Goal: Information Seeking & Learning: Learn about a topic

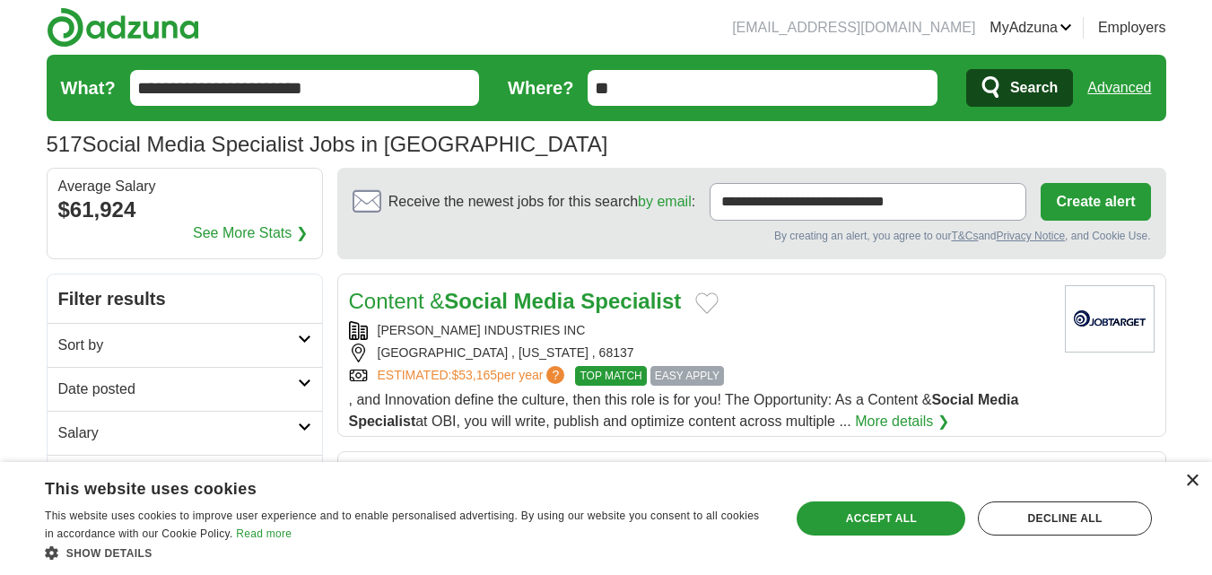
click at [1189, 483] on div "×" at bounding box center [1191, 480] width 13 height 13
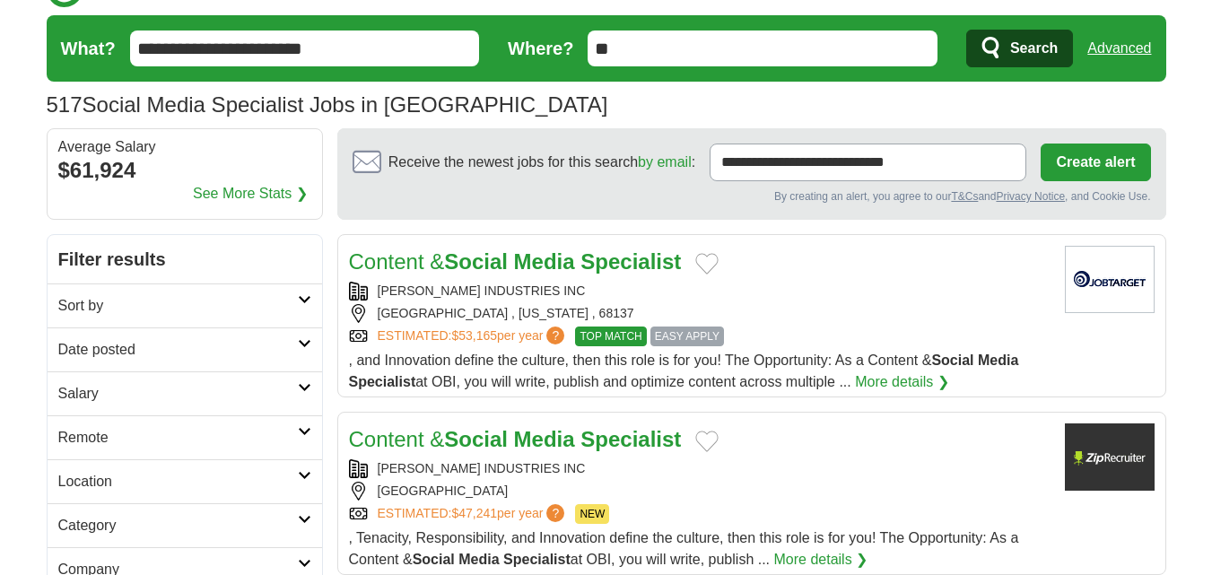
scroll to position [40, 0]
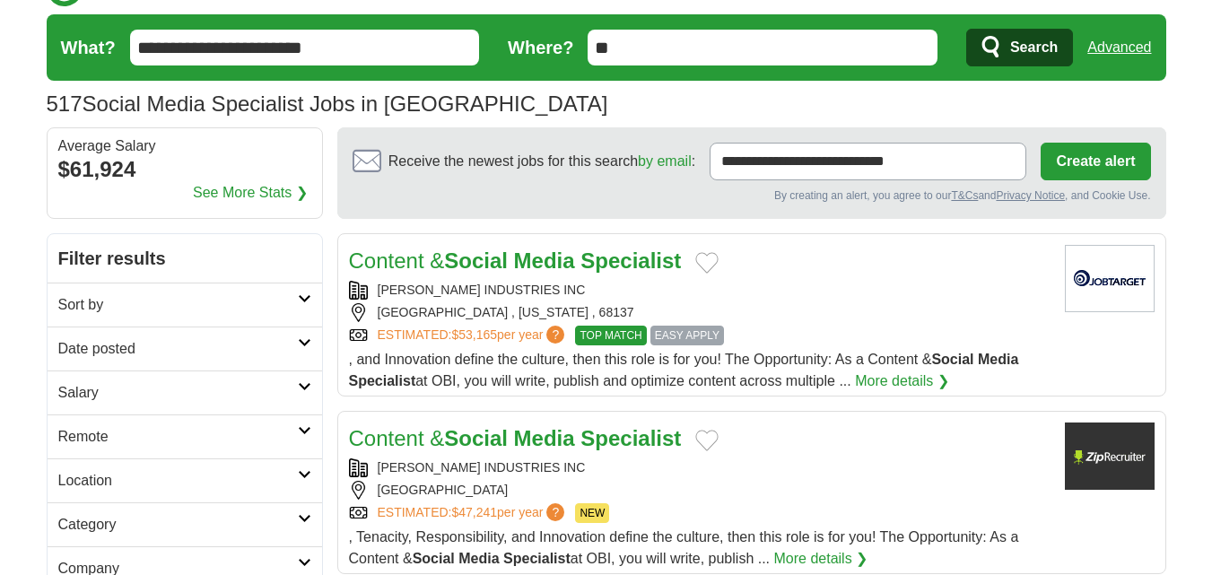
click at [956, 161] on input "**********" at bounding box center [867, 162] width 317 height 38
click at [845, 167] on input "**********" at bounding box center [867, 162] width 317 height 38
drag, startPoint x: 845, startPoint y: 167, endPoint x: 666, endPoint y: 178, distance: 179.8
click at [666, 178] on div "**********" at bounding box center [751, 162] width 798 height 38
type input "**********"
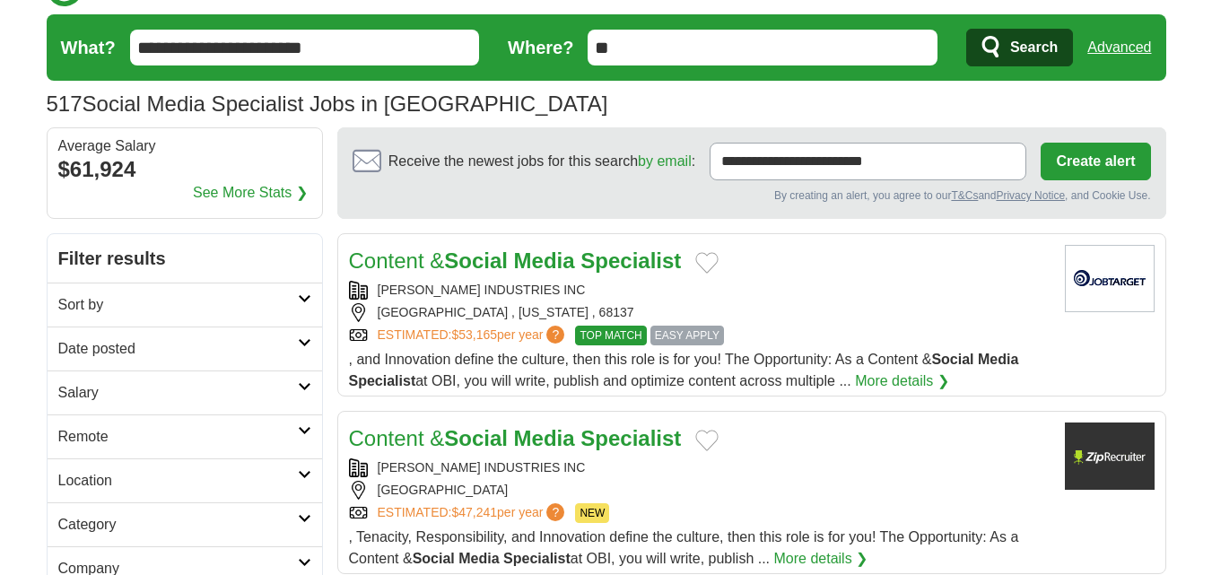
click at [1054, 168] on button "Create alert" at bounding box center [1094, 162] width 109 height 38
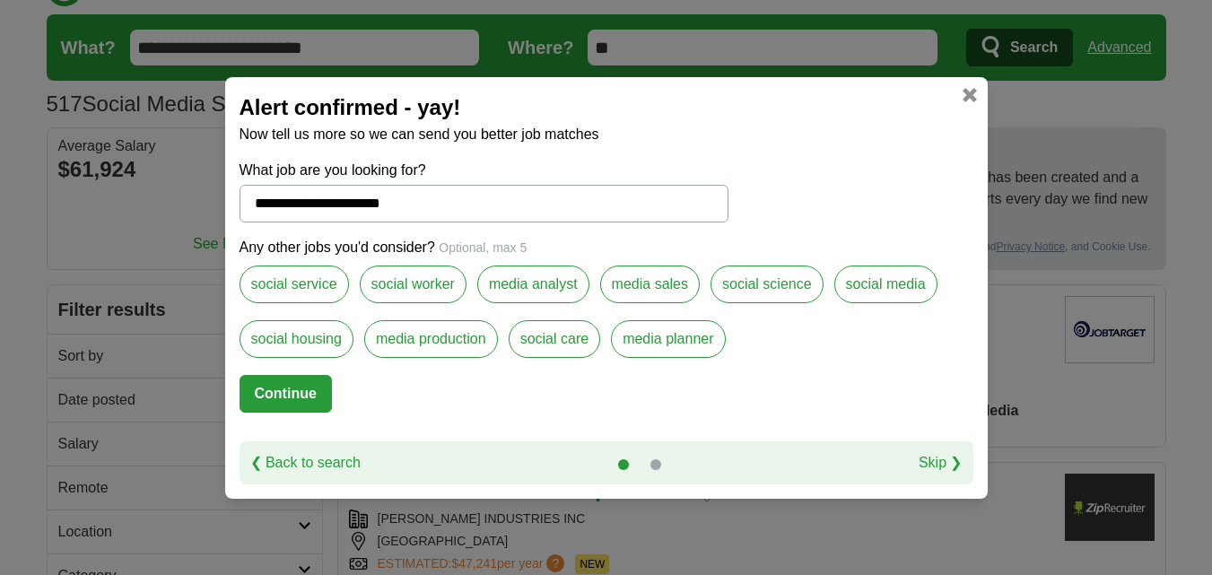
click at [262, 381] on button "Continue" at bounding box center [285, 394] width 92 height 38
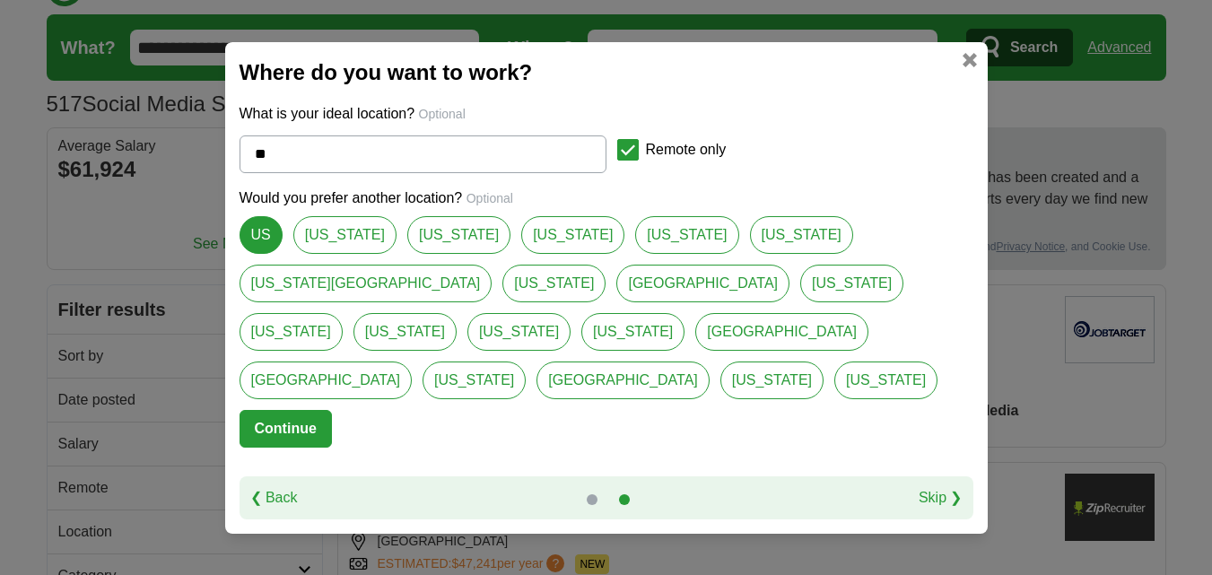
click at [317, 410] on button "Continue" at bounding box center [285, 429] width 92 height 38
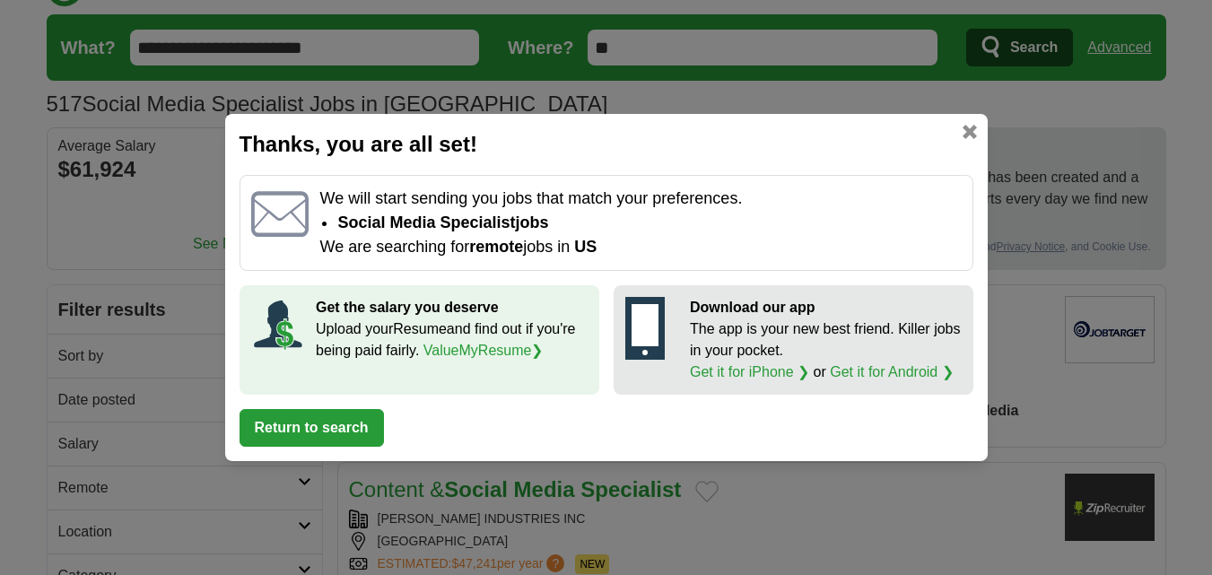
click at [359, 419] on button "Return to search" at bounding box center [311, 428] width 144 height 38
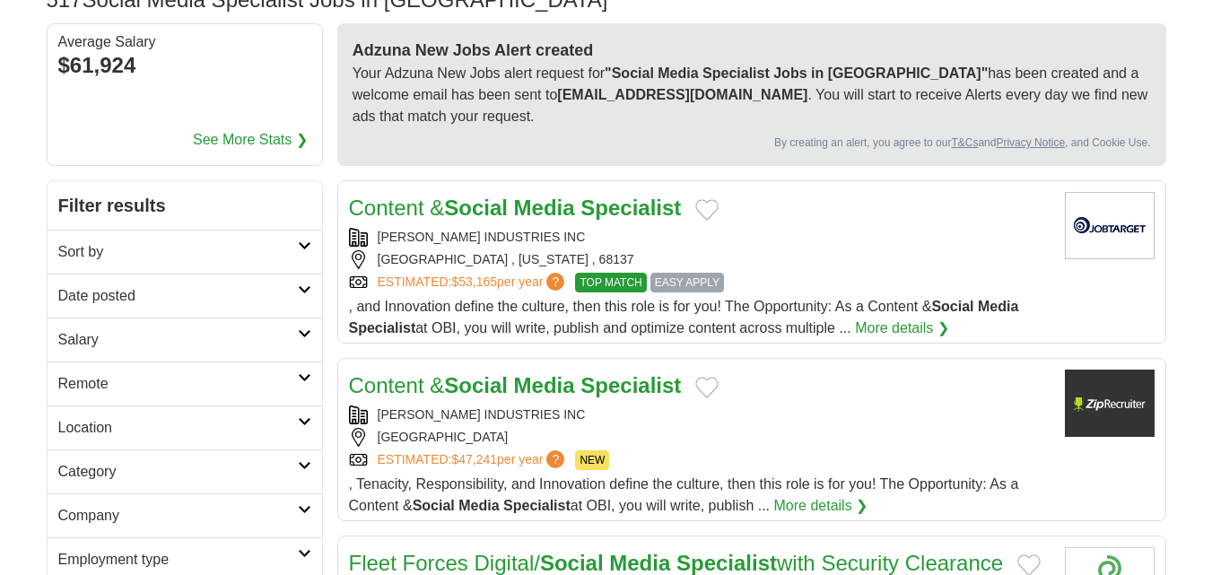
scroll to position [145, 0]
click at [300, 383] on link "Remote" at bounding box center [185, 383] width 274 height 44
click at [101, 431] on link "Remote jobs" at bounding box center [98, 425] width 81 height 15
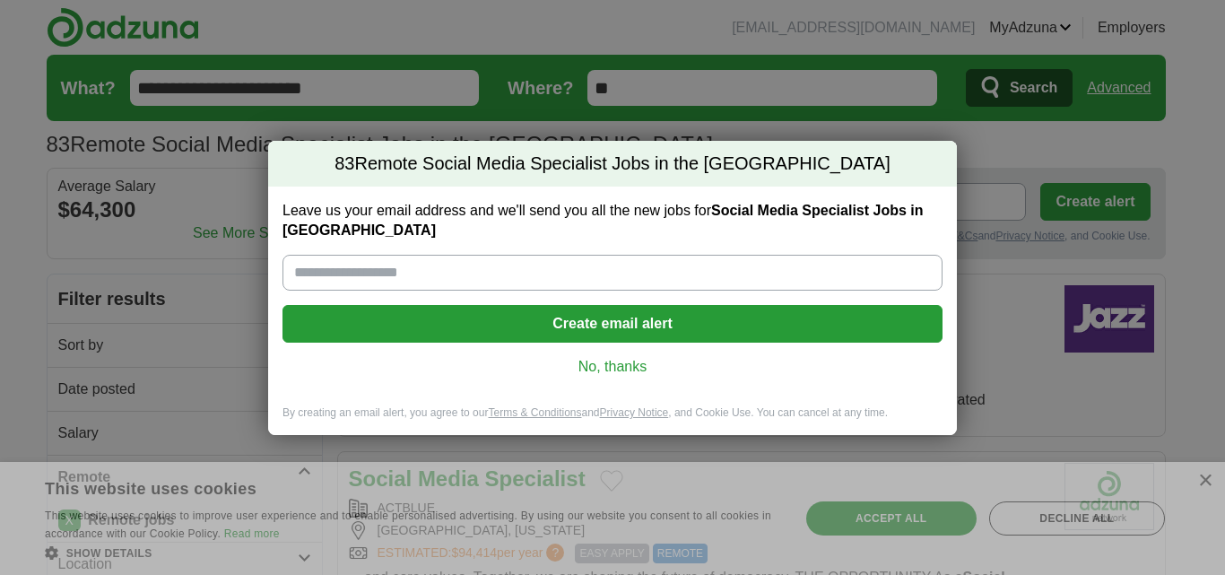
click at [560, 277] on input "Leave us your email address and we'll send you all the new jobs for Social Medi…" at bounding box center [613, 273] width 660 height 36
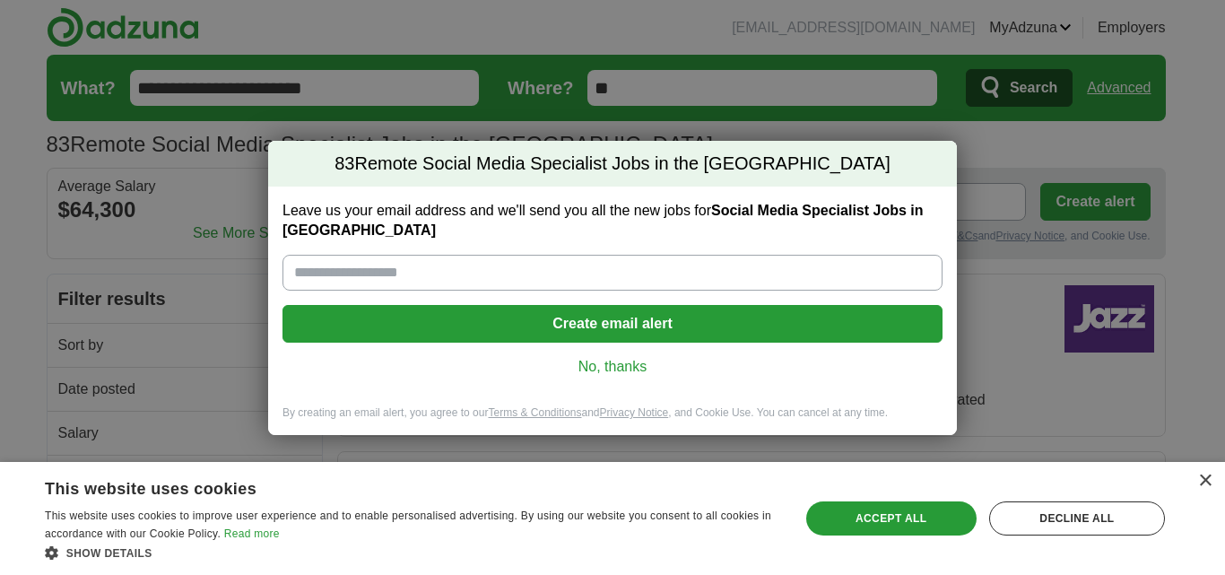
click at [560, 277] on input "Leave us your email address and we'll send you all the new jobs for Social Medi…" at bounding box center [613, 273] width 660 height 36
click at [560, 277] on input "*" at bounding box center [613, 273] width 660 height 36
type input "**********"
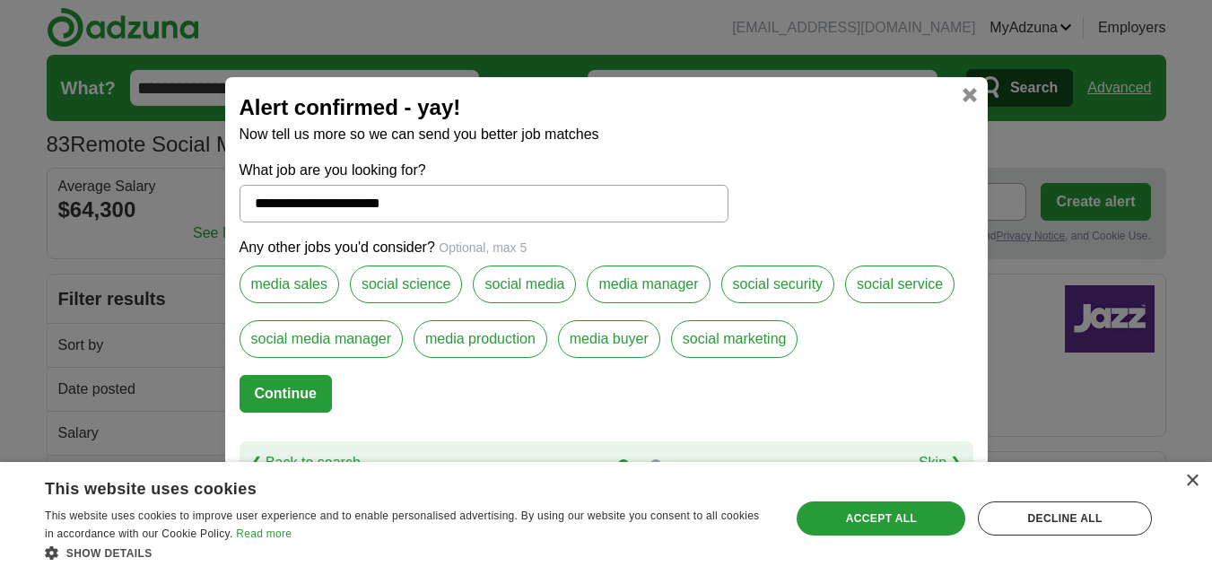
click at [317, 398] on button "Continue" at bounding box center [285, 394] width 92 height 38
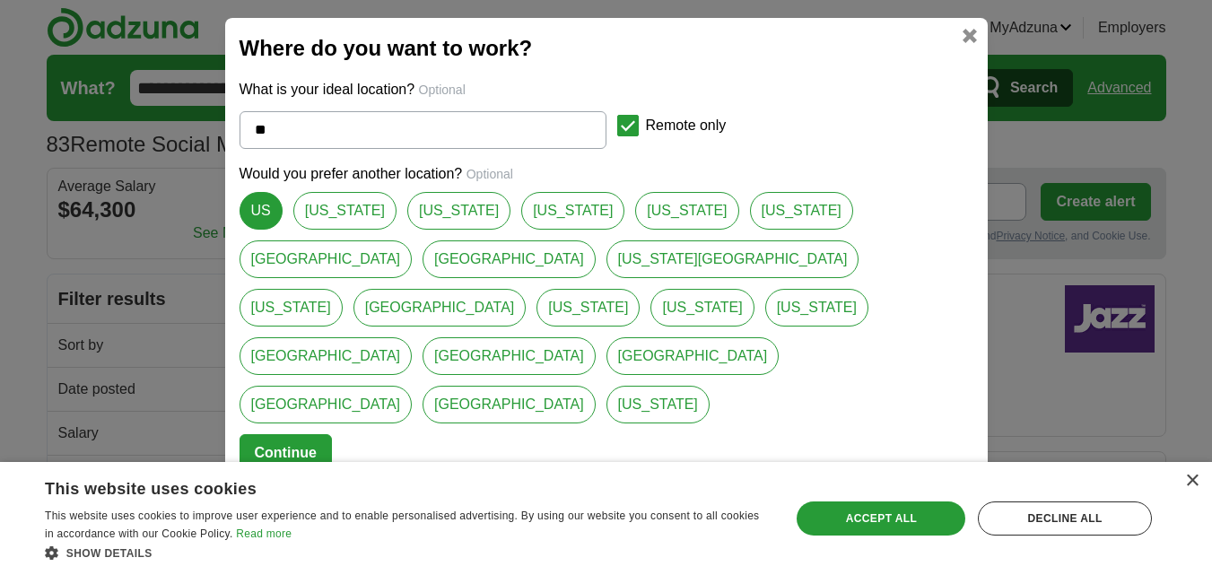
click at [299, 434] on button "Continue" at bounding box center [285, 453] width 92 height 38
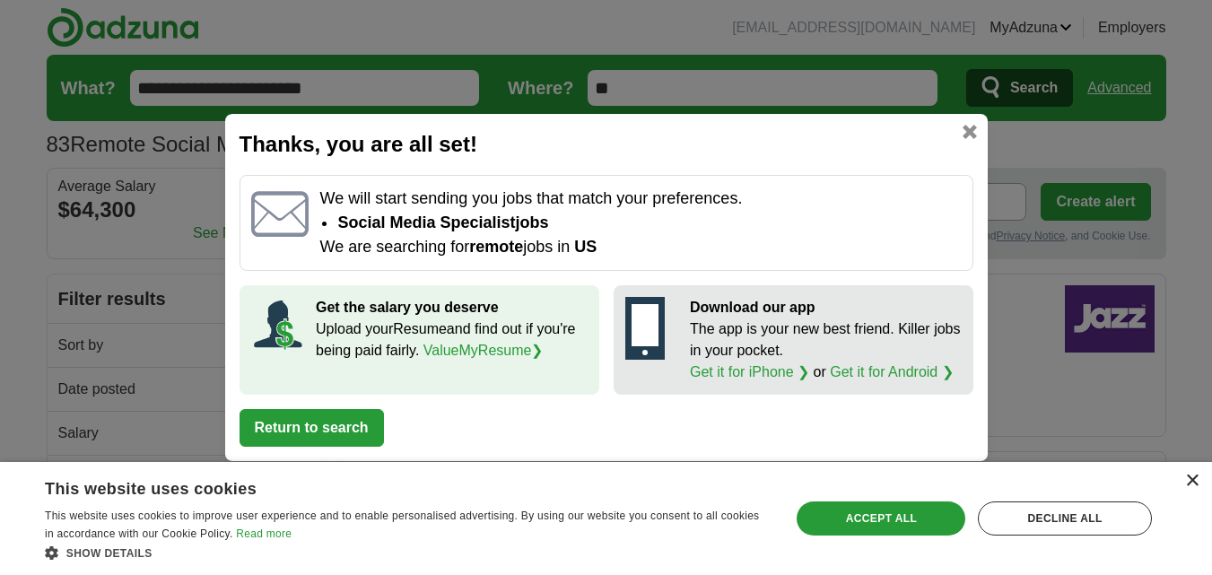
click at [1195, 479] on div "×" at bounding box center [1191, 480] width 13 height 13
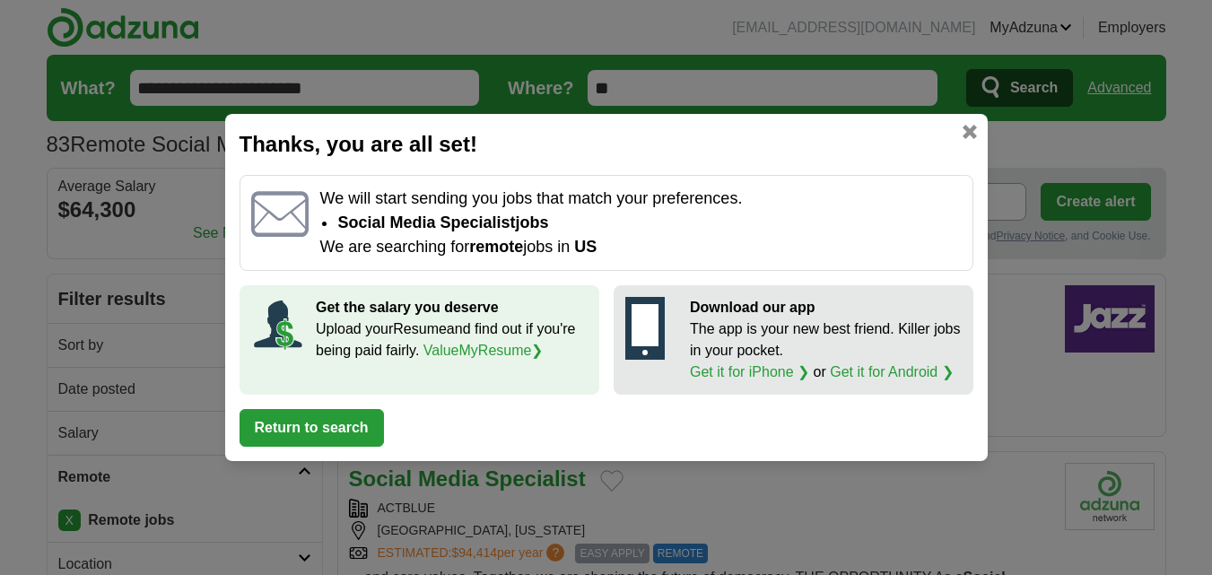
click at [971, 129] on link at bounding box center [969, 132] width 14 height 14
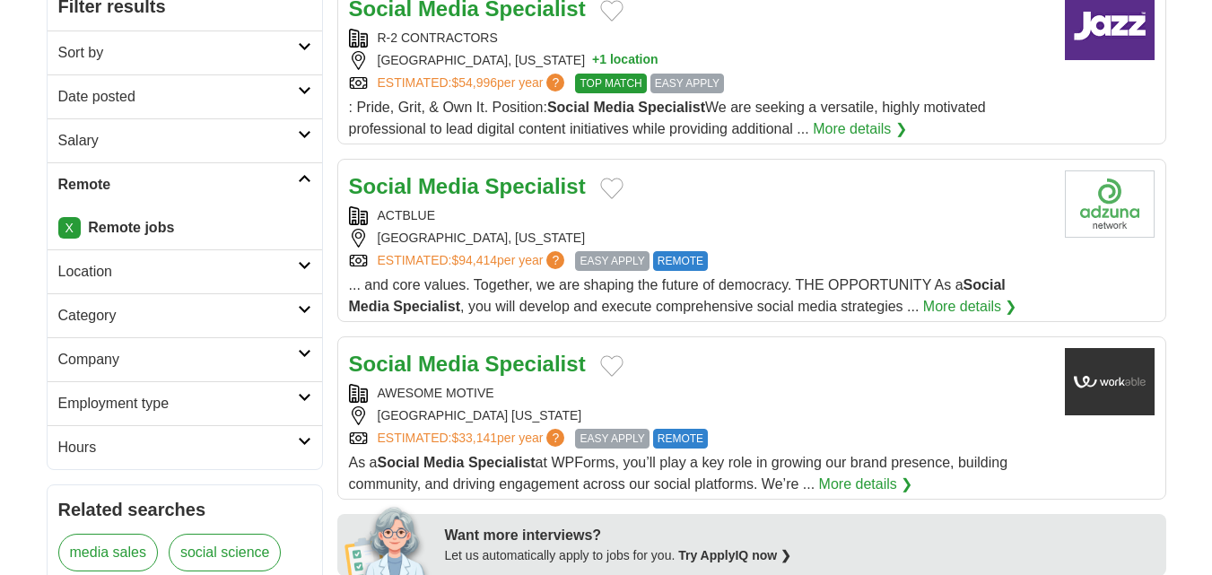
scroll to position [290, 0]
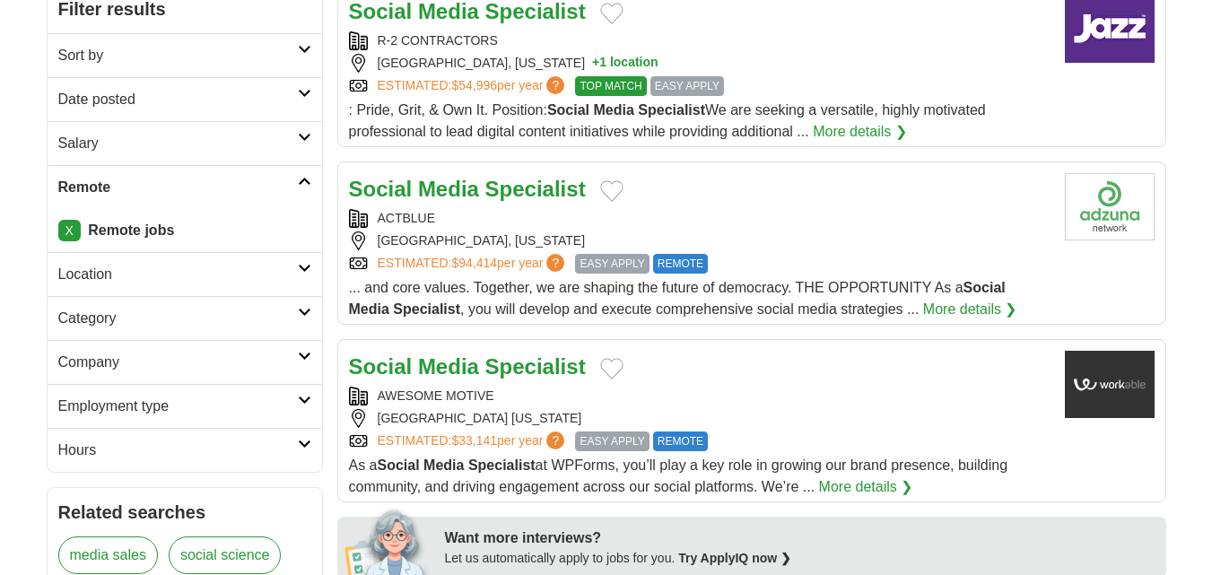
click at [518, 192] on strong "Specialist" at bounding box center [535, 189] width 100 height 24
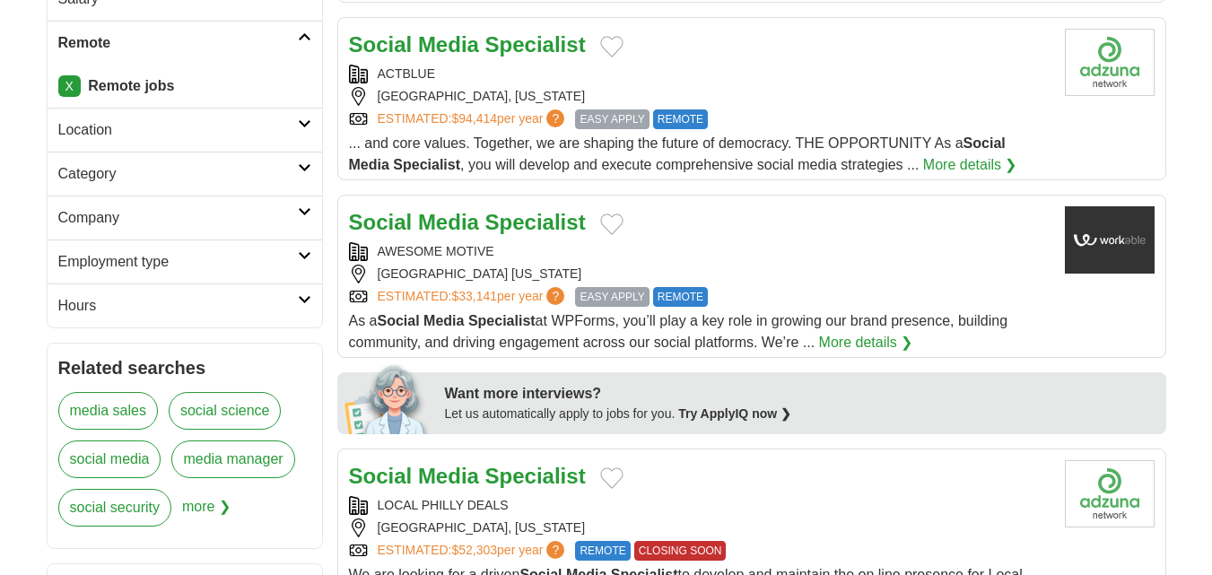
scroll to position [436, 0]
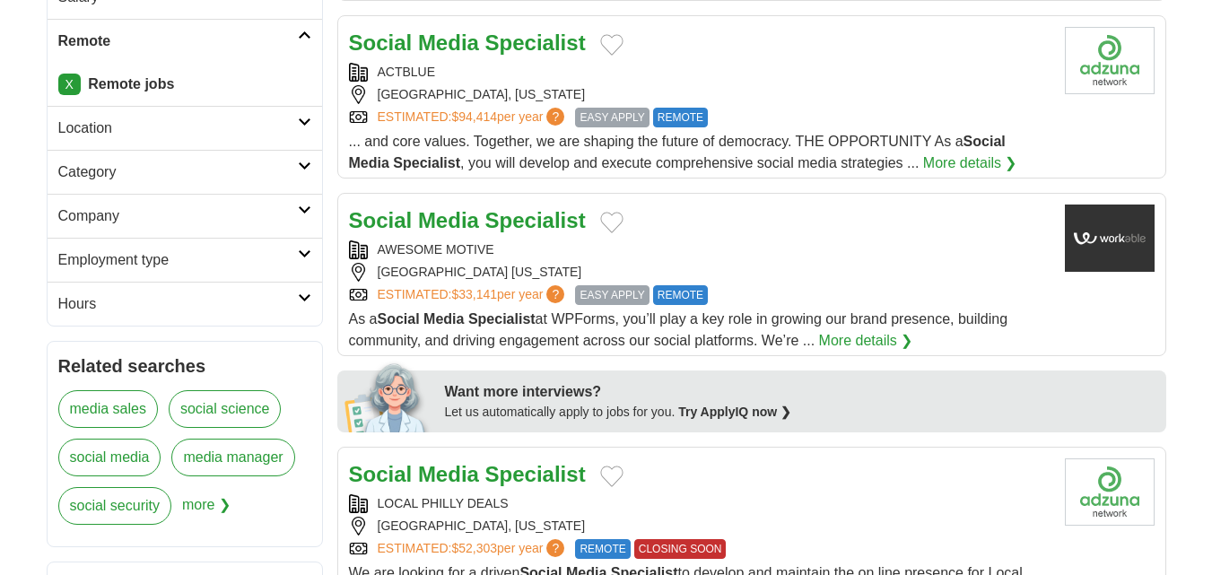
click at [547, 216] on strong "Specialist" at bounding box center [535, 220] width 100 height 24
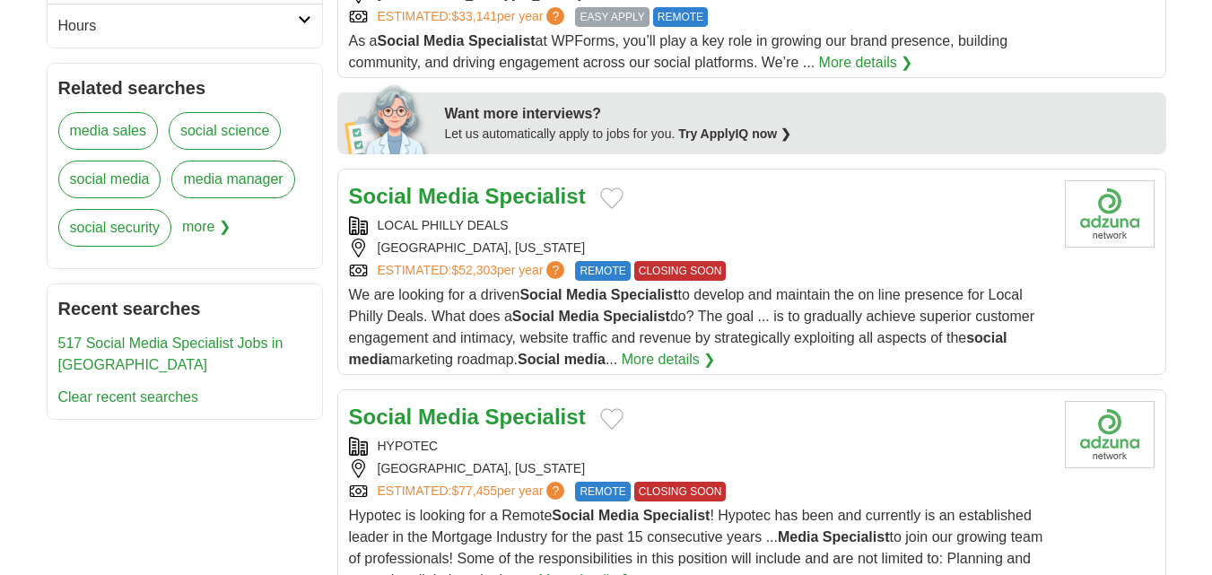
scroll to position [719, 0]
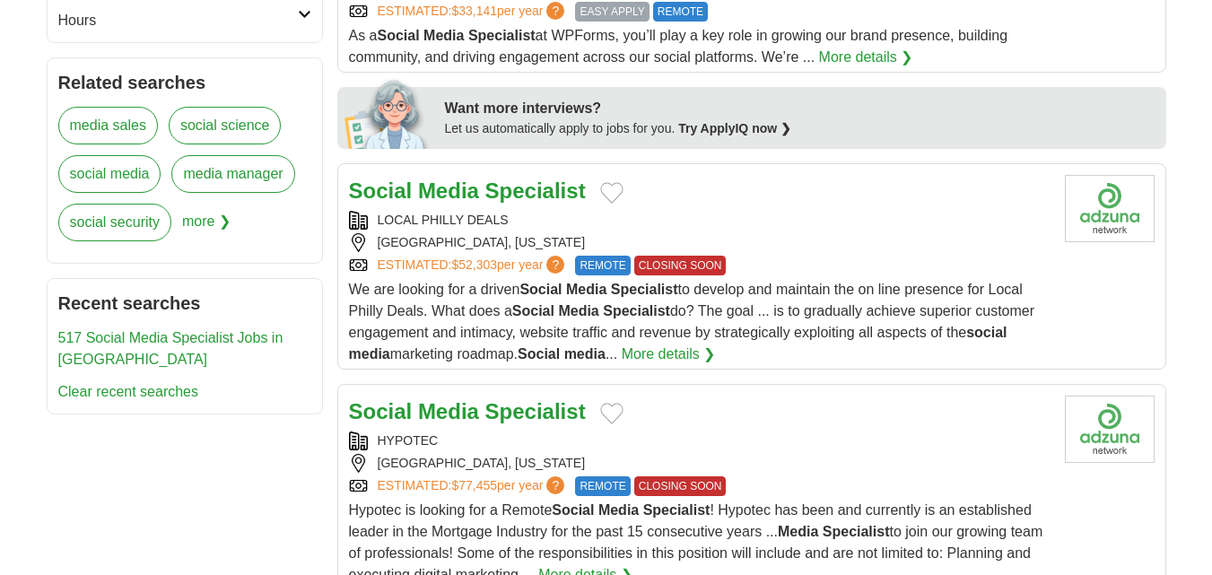
click at [555, 190] on strong "Specialist" at bounding box center [535, 190] width 100 height 24
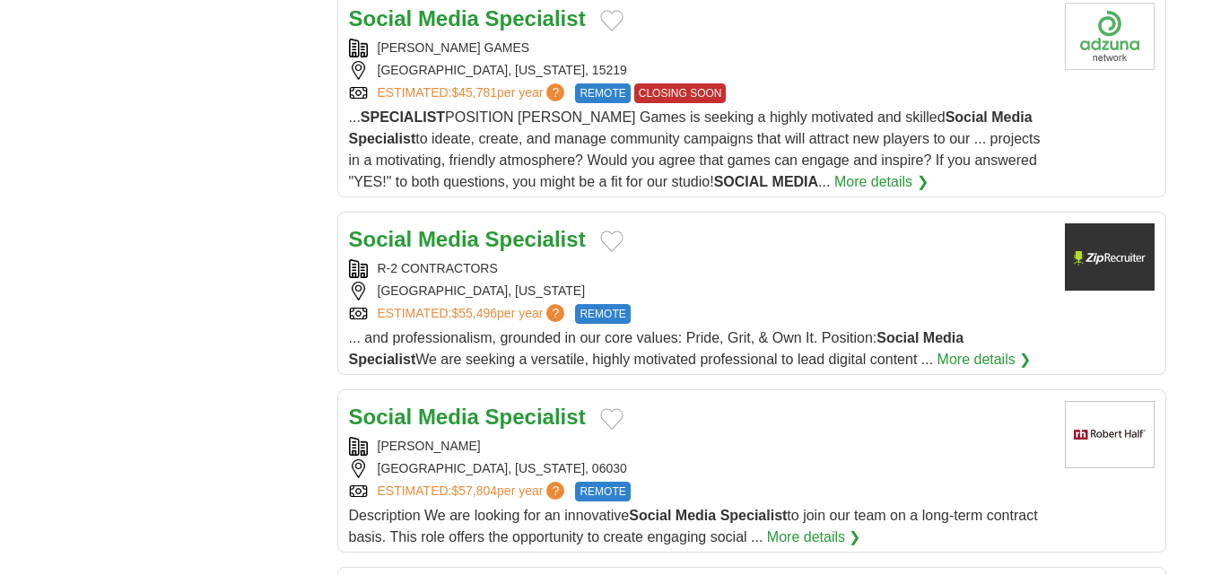
scroll to position [1599, 0]
click at [570, 239] on strong "Specialist" at bounding box center [535, 238] width 100 height 24
